Goal: Transaction & Acquisition: Purchase product/service

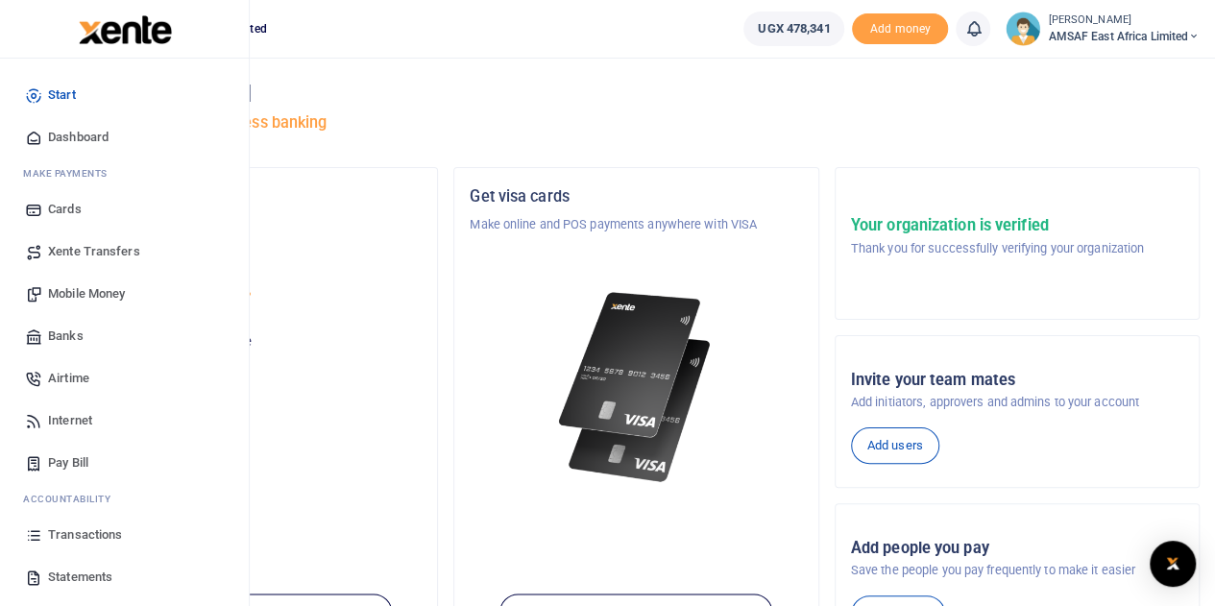
click at [56, 344] on span "Banks" at bounding box center [66, 336] width 36 height 19
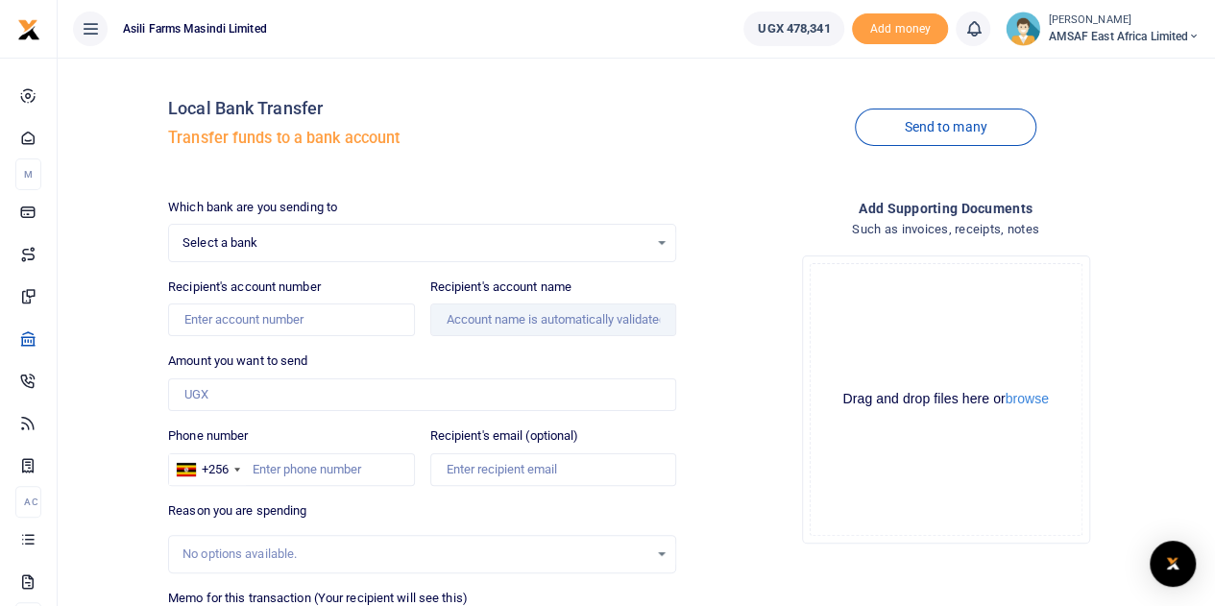
click at [334, 246] on div at bounding box center [607, 303] width 1215 height 606
click at [324, 249] on span "Select a bank" at bounding box center [416, 242] width 466 height 19
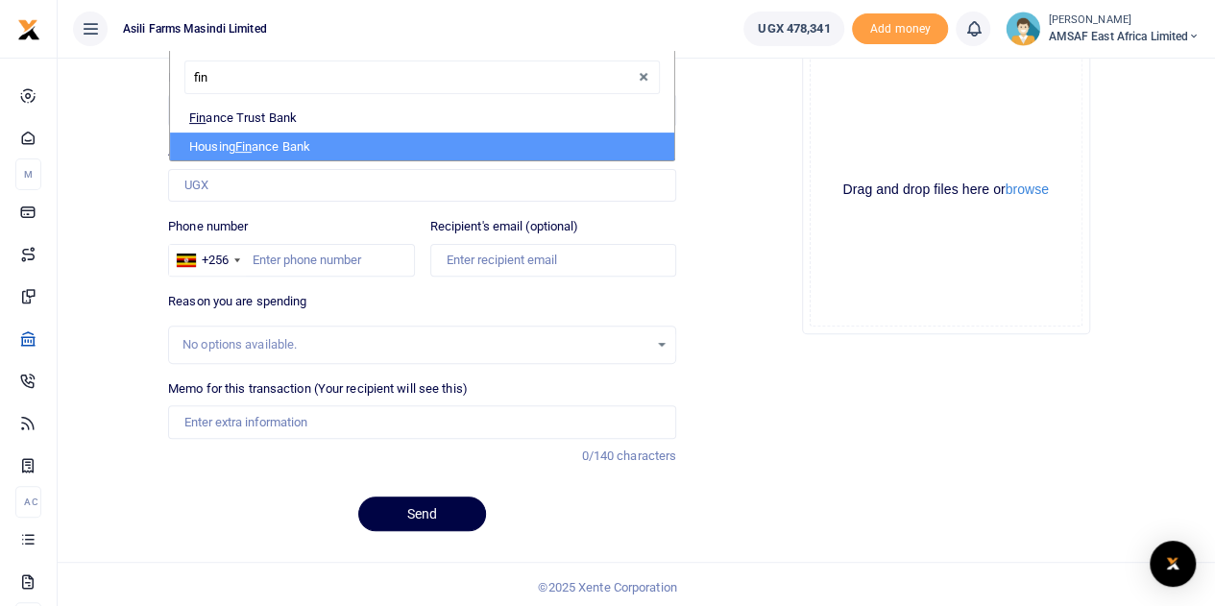
scroll to position [210, 0]
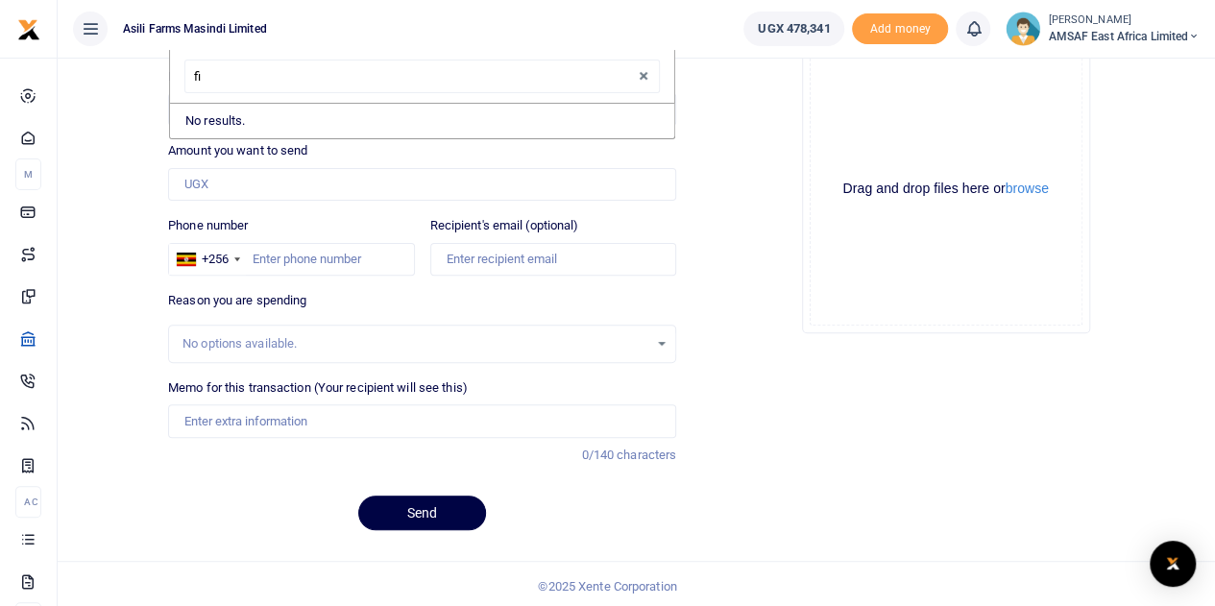
type input "f"
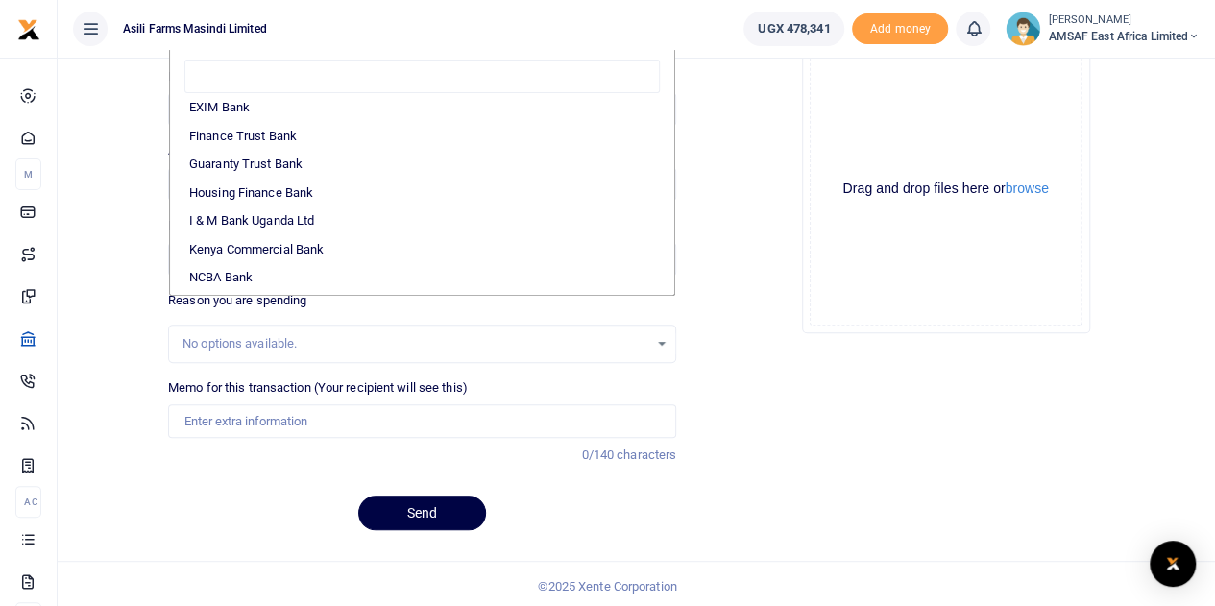
scroll to position [334, 0]
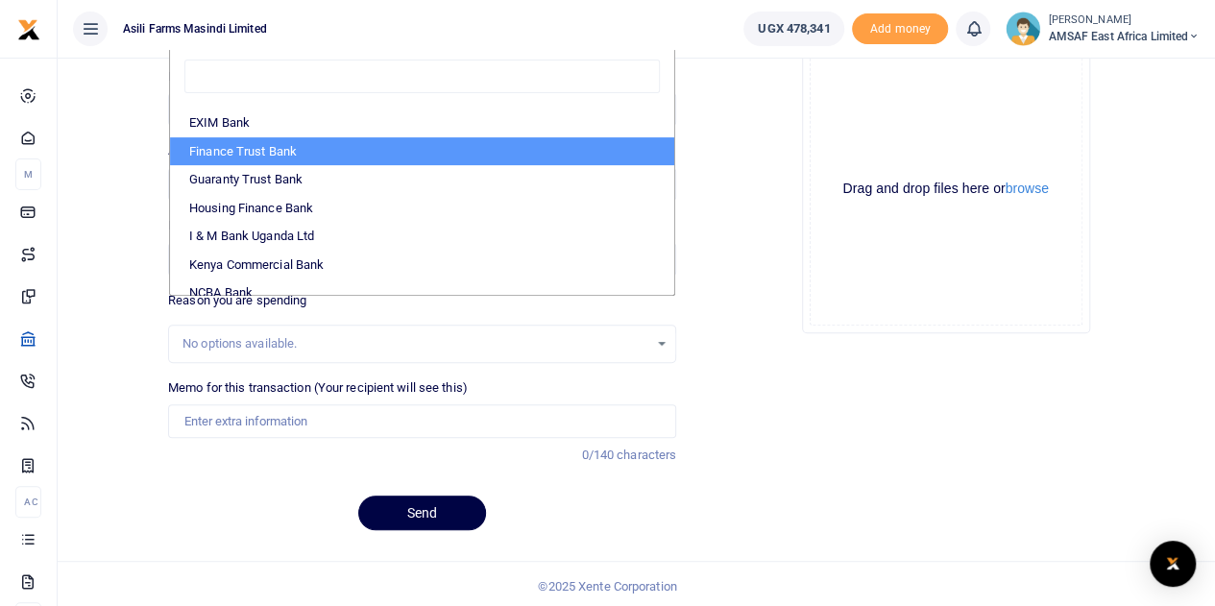
click at [113, 134] on div "Local Bank Transfer Transfer funds to a bank account Send to many Which bank ar…" at bounding box center [636, 204] width 1142 height 683
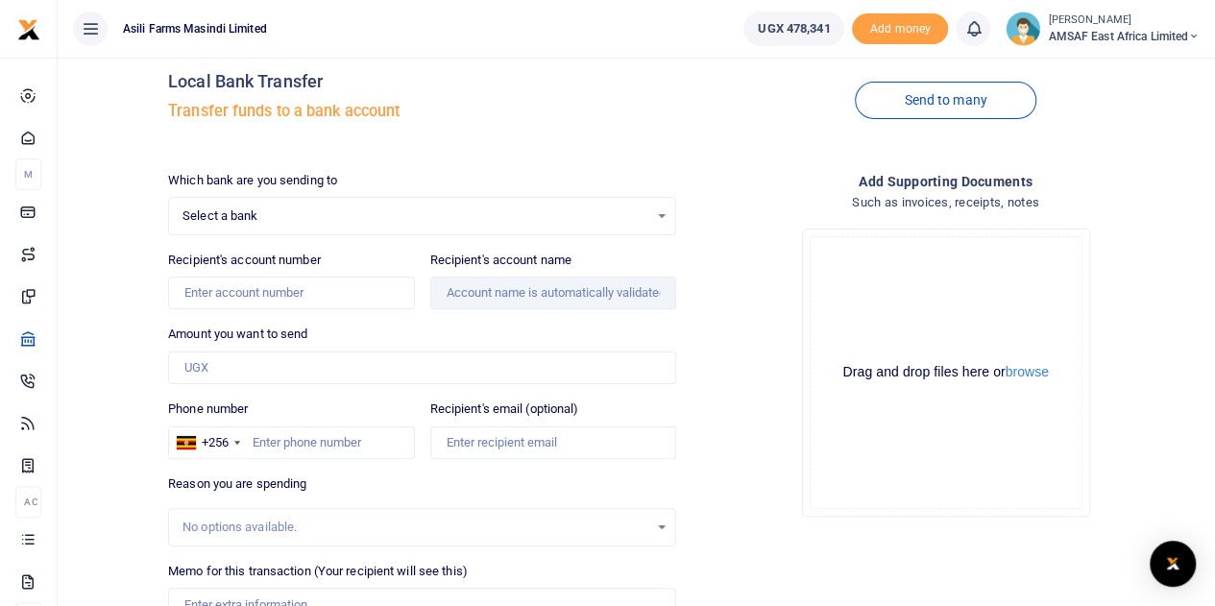
scroll to position [96, 0]
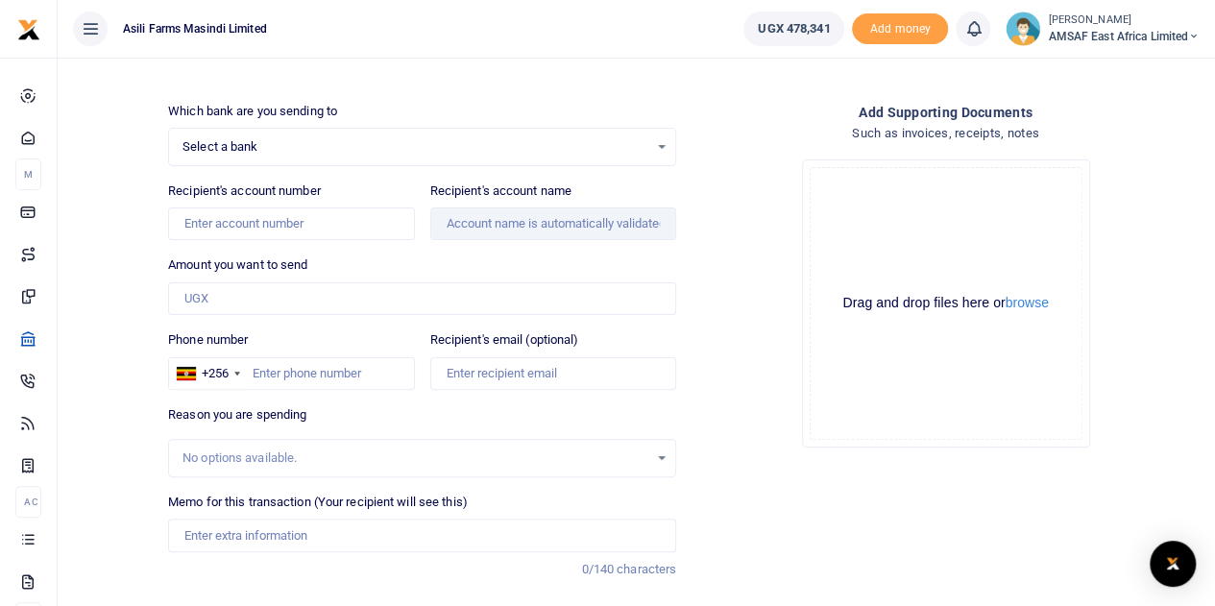
click at [459, 147] on span "Select a bank" at bounding box center [416, 146] width 466 height 19
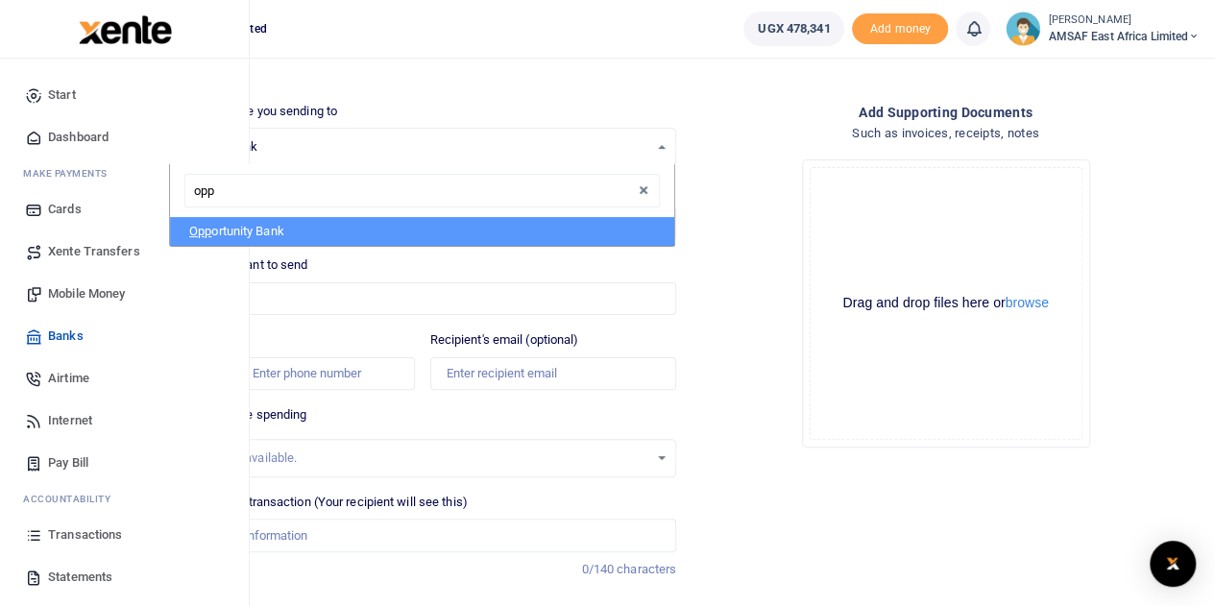
type input "opp"
click at [92, 42] on img at bounding box center [125, 29] width 93 height 29
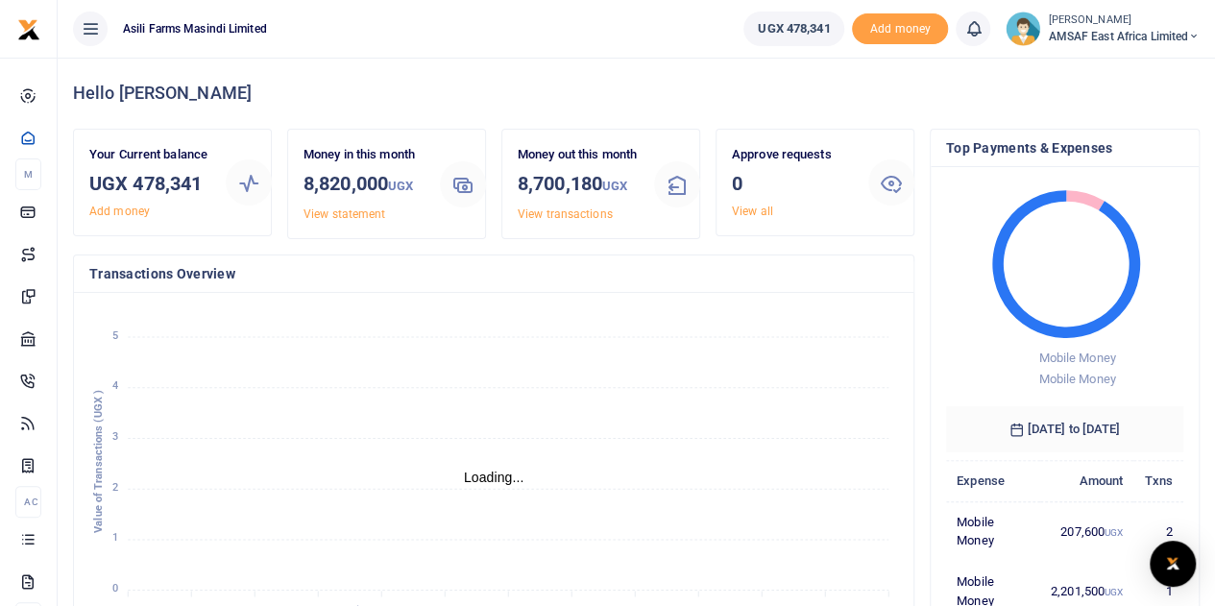
scroll to position [15, 15]
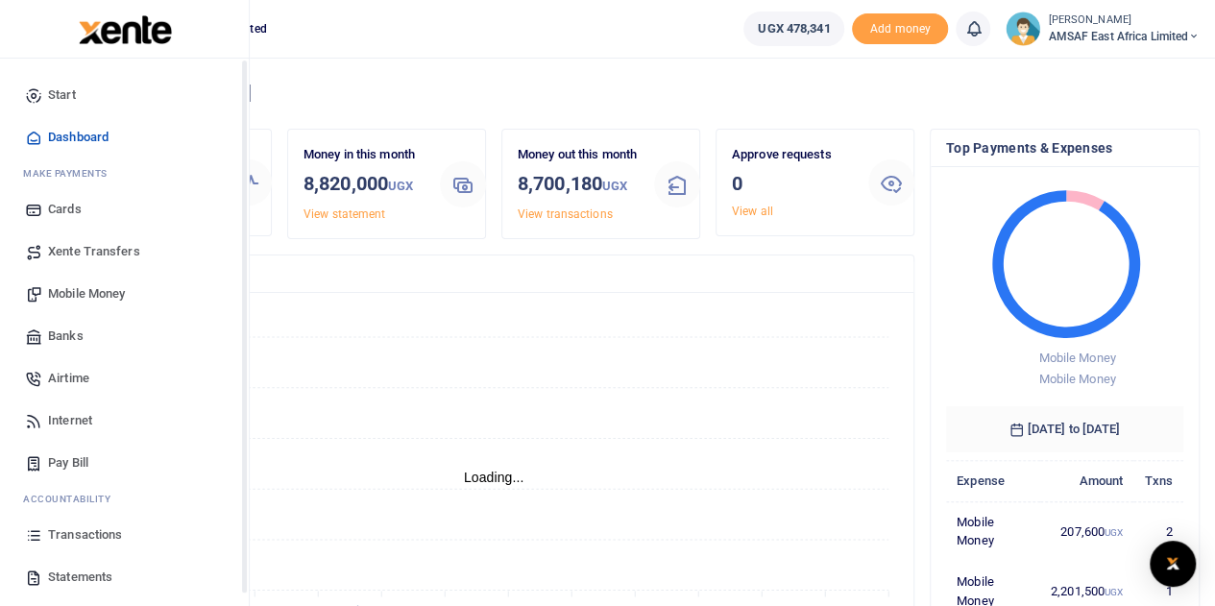
click at [62, 97] on span "Start" at bounding box center [62, 95] width 28 height 19
